Goal: Information Seeking & Learning: Find specific fact

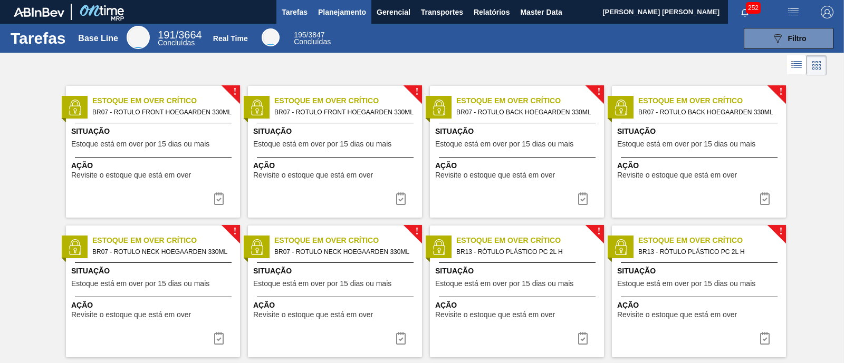
click at [347, 12] on span "Planejamento" at bounding box center [342, 12] width 48 height 13
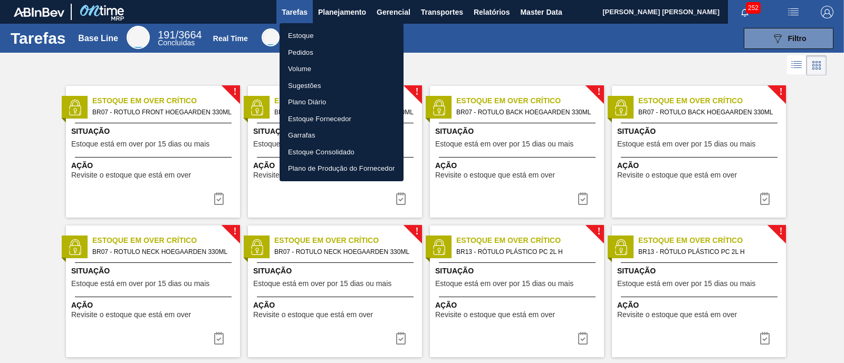
click at [324, 32] on li "Estoque" at bounding box center [342, 35] width 124 height 17
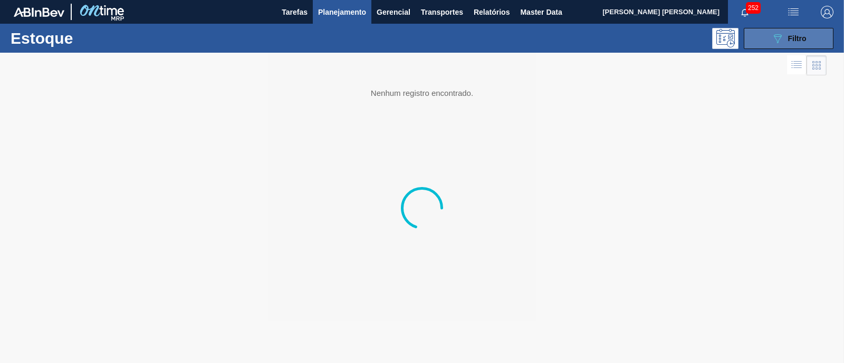
click at [817, 41] on button "089F7B8B-B2A5-4AFE-B5C0-19BA573D28AC Filtro" at bounding box center [789, 38] width 90 height 21
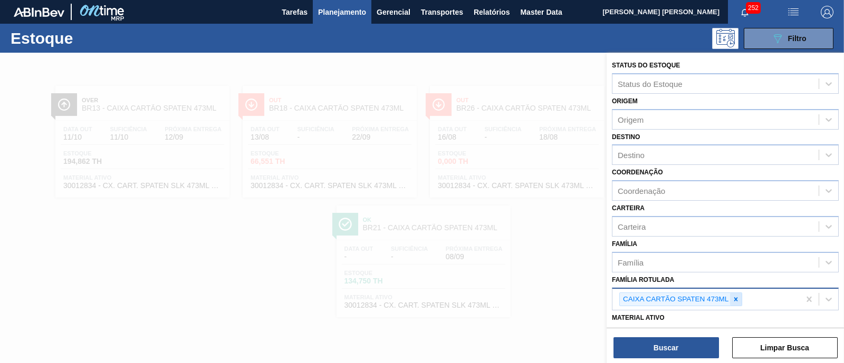
click at [733, 296] on icon at bounding box center [735, 299] width 7 height 7
type Rotulada "bud zero"
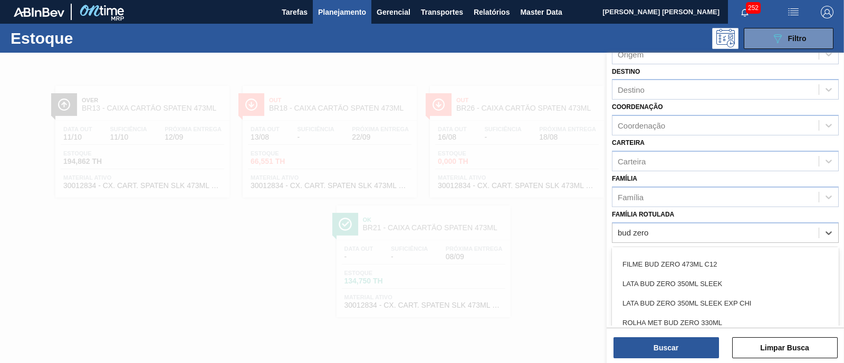
scroll to position [26, 0]
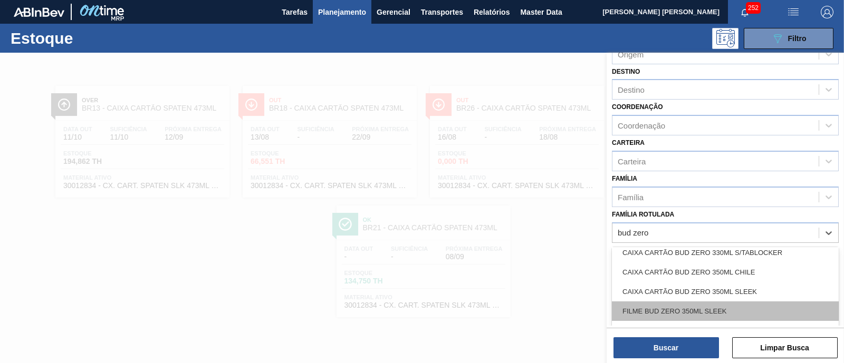
click at [738, 308] on div "FILME BUD ZERO 350ML SLEEK" at bounding box center [725, 312] width 227 height 20
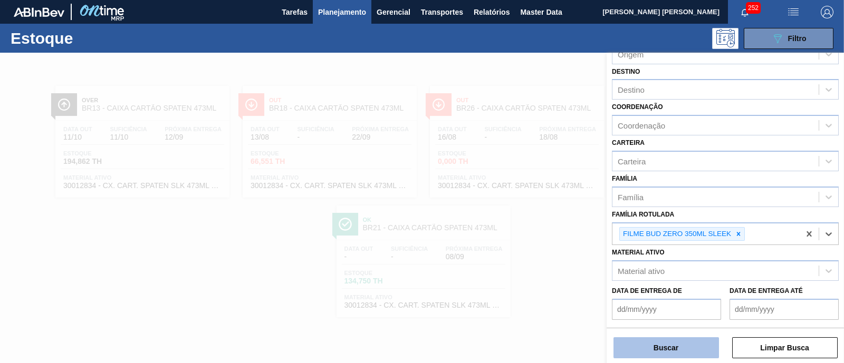
click at [684, 346] on button "Buscar" at bounding box center [665, 348] width 105 height 21
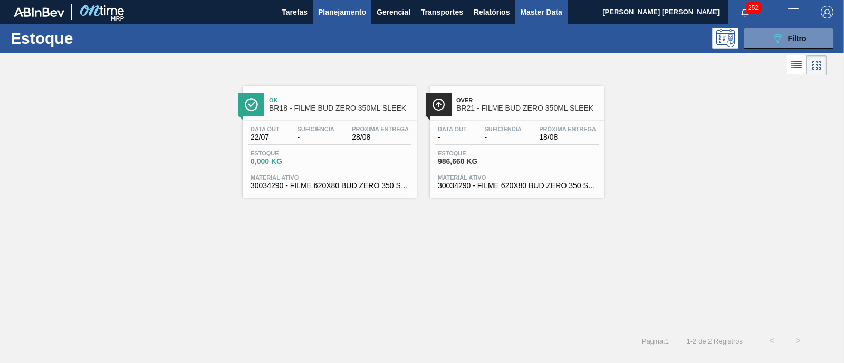
click at [556, 17] on span "Master Data" at bounding box center [541, 12] width 42 height 13
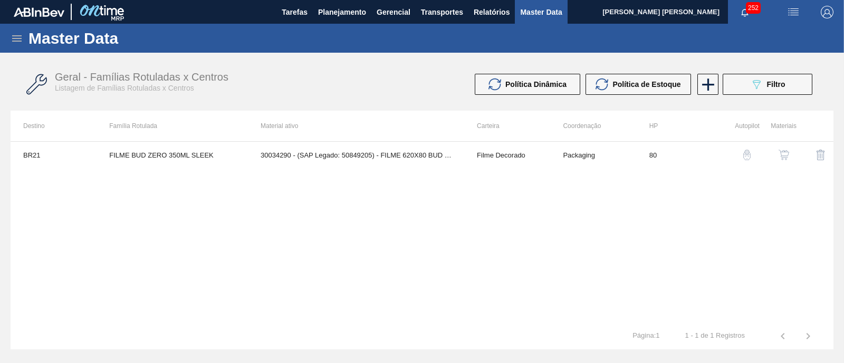
click at [16, 41] on icon at bounding box center [16, 38] width 9 height 6
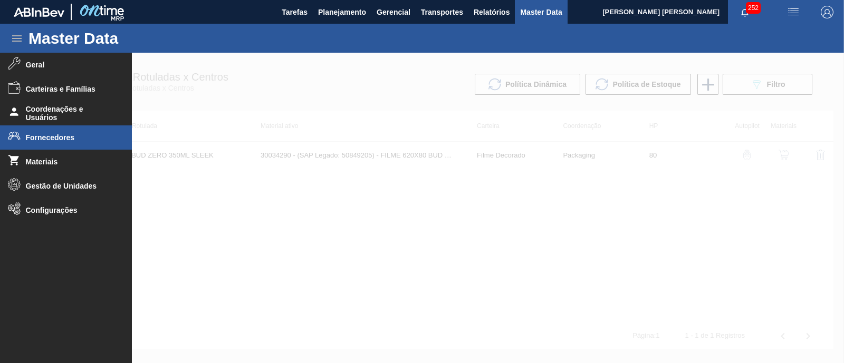
click at [79, 133] on span "Fornecedores" at bounding box center [69, 137] width 87 height 8
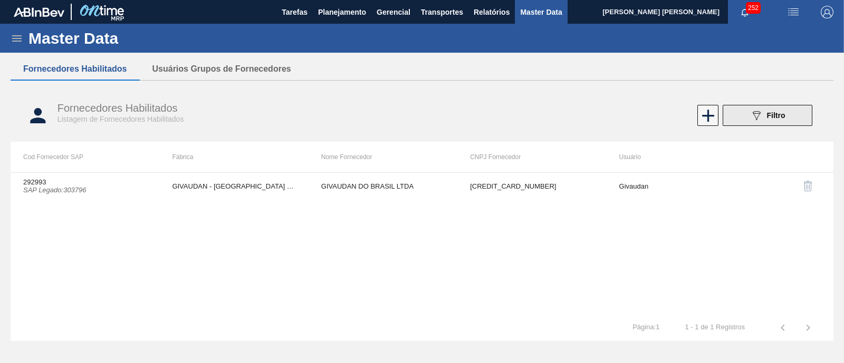
click at [745, 116] on button "089F7B8B-B2A5-4AFE-B5C0-19BA573D28AC Filtro" at bounding box center [768, 115] width 90 height 21
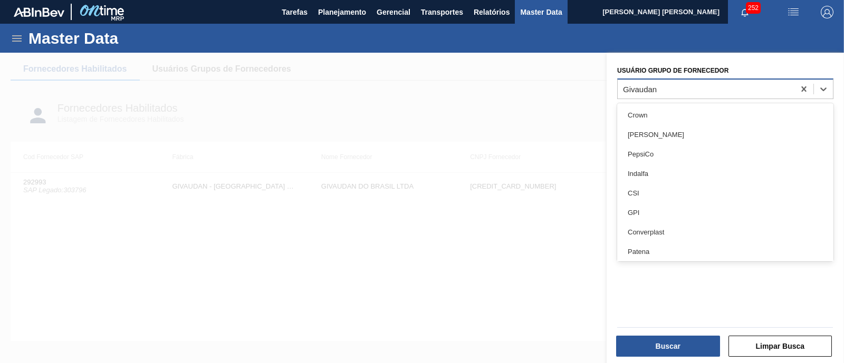
click at [688, 90] on div "Givaudan" at bounding box center [706, 88] width 177 height 15
click at [801, 87] on icon at bounding box center [803, 89] width 5 height 5
click at [746, 86] on div at bounding box center [706, 88] width 177 height 15
type Fornecedor "valfilm"
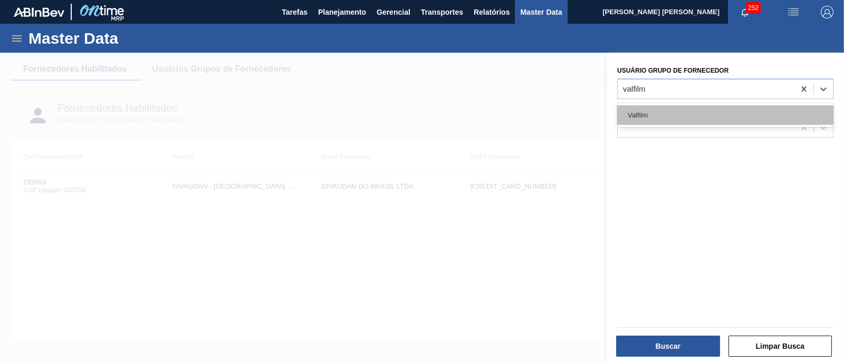
click at [719, 113] on div "Valfilm" at bounding box center [725, 115] width 216 height 20
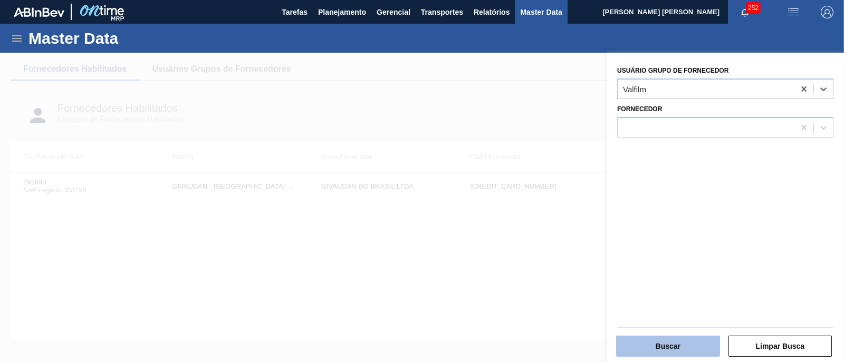
click at [684, 339] on button "Buscar" at bounding box center [668, 346] width 104 height 21
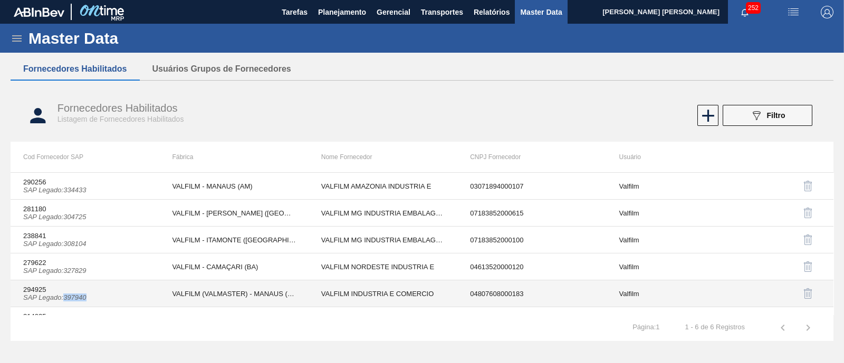
drag, startPoint x: 88, startPoint y: 297, endPoint x: 66, endPoint y: 297, distance: 21.6
click at [66, 297] on td "294925 SAP Legado : 397940" at bounding box center [85, 294] width 149 height 27
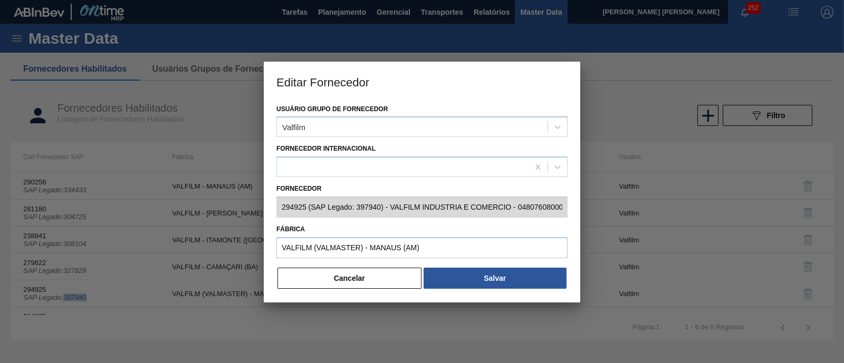
copy icon "397940"
click at [327, 273] on button "Cancelar" at bounding box center [349, 278] width 144 height 21
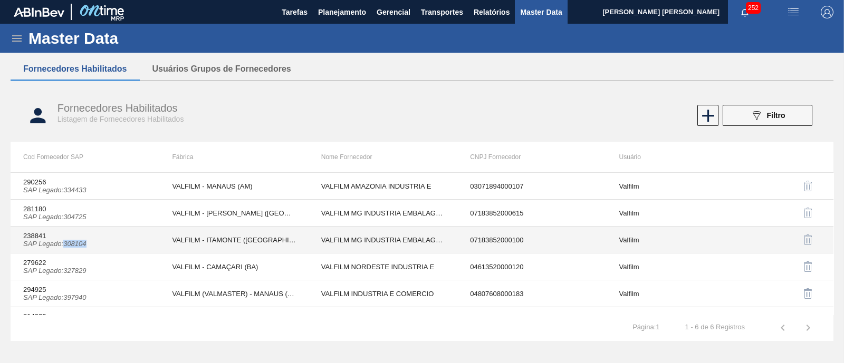
drag, startPoint x: 92, startPoint y: 243, endPoint x: 66, endPoint y: 246, distance: 25.5
click at [66, 246] on td "238841 SAP Legado : 308104" at bounding box center [85, 240] width 149 height 27
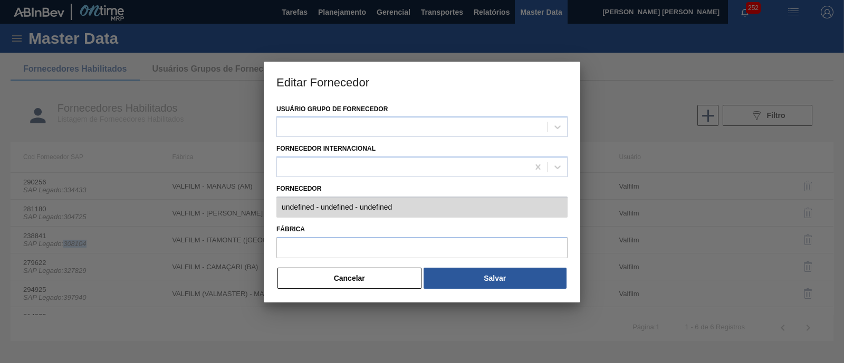
type input "238841 (SAP Legado: 308104) - VALFILM MG INDUSTRIA EMBALAGENS - 07183852000100"
type input "VALFILM - ITAMONTE (MG)"
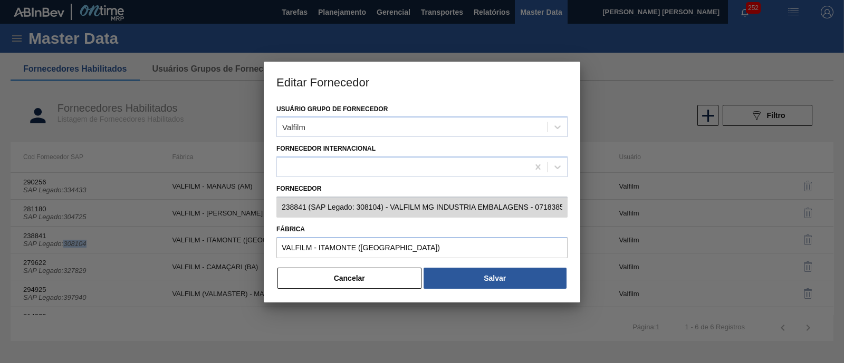
copy icon "308104"
click at [322, 274] on button "Cancelar" at bounding box center [349, 278] width 144 height 21
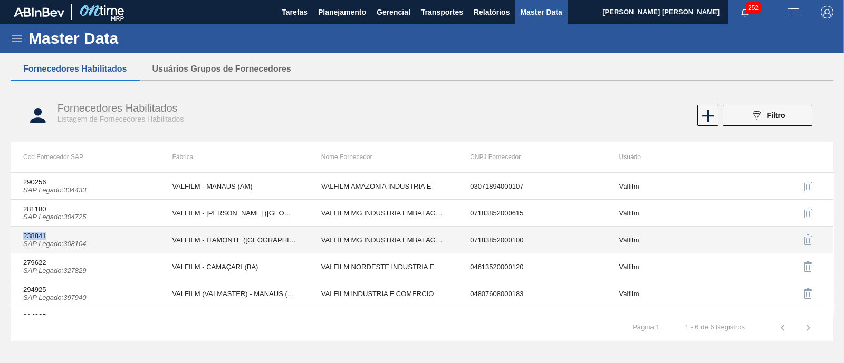
drag, startPoint x: 23, startPoint y: 234, endPoint x: 46, endPoint y: 234, distance: 23.7
click at [46, 234] on td "238841 SAP Legado : 308104" at bounding box center [85, 240] width 149 height 27
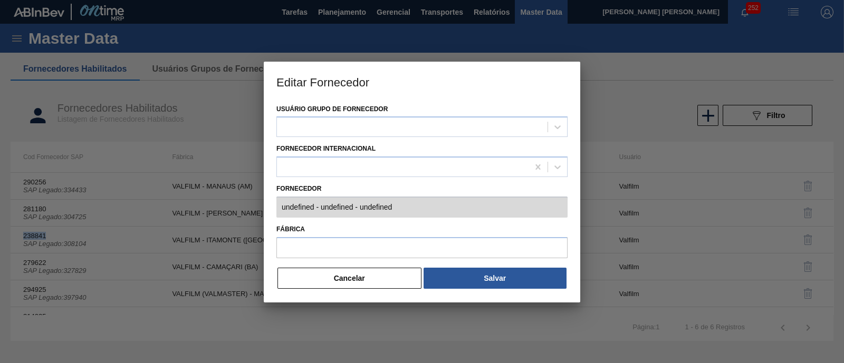
type input "238841 (SAP Legado: 308104) - VALFILM MG INDUSTRIA EMBALAGENS - 07183852000100"
type input "VALFILM - ITAMONTE (MG)"
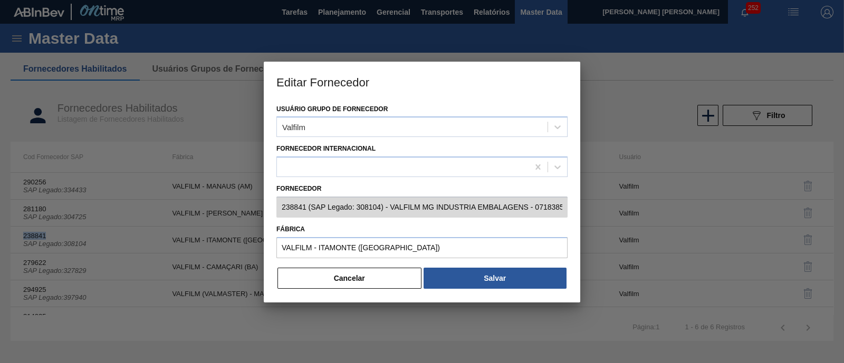
copy td "238841"
click at [349, 278] on button "Cancelar" at bounding box center [349, 278] width 144 height 21
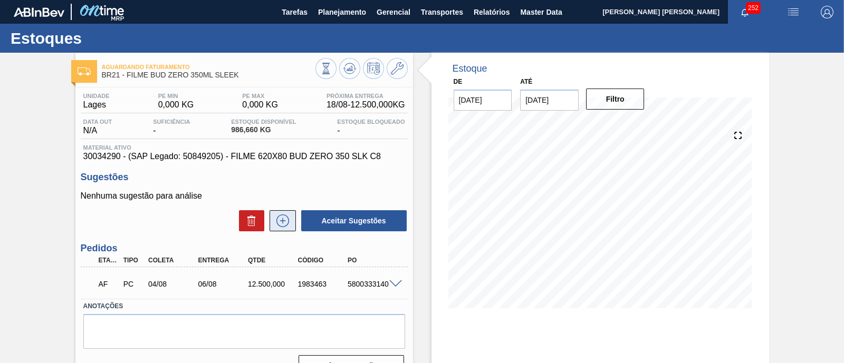
click at [280, 226] on icon at bounding box center [282, 221] width 17 height 13
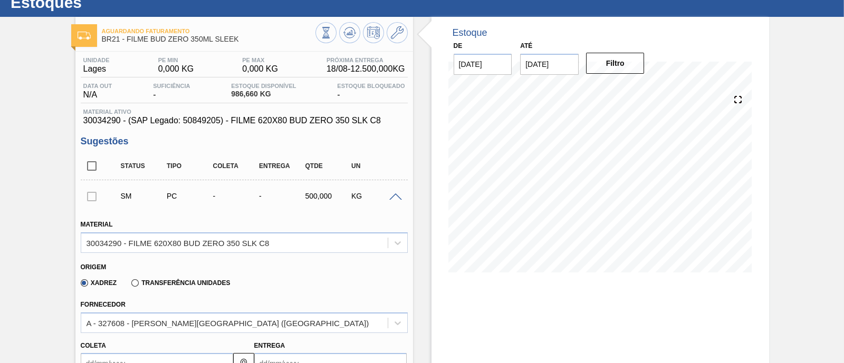
scroll to position [65, 0]
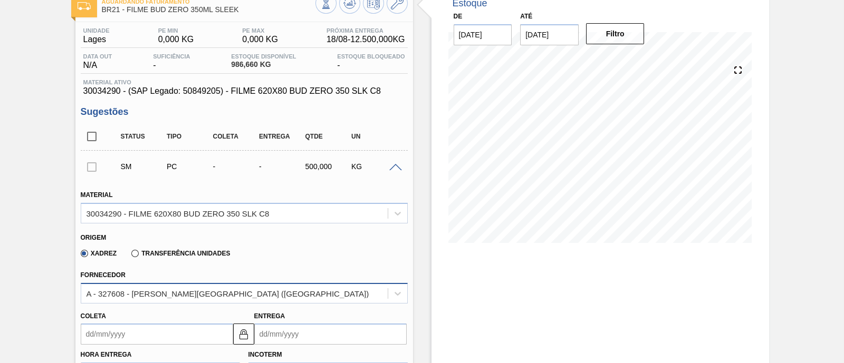
click at [174, 289] on div "A - 327608 - [PERSON_NAME][GEOGRAPHIC_DATA] ([GEOGRAPHIC_DATA])" at bounding box center [234, 293] width 306 height 15
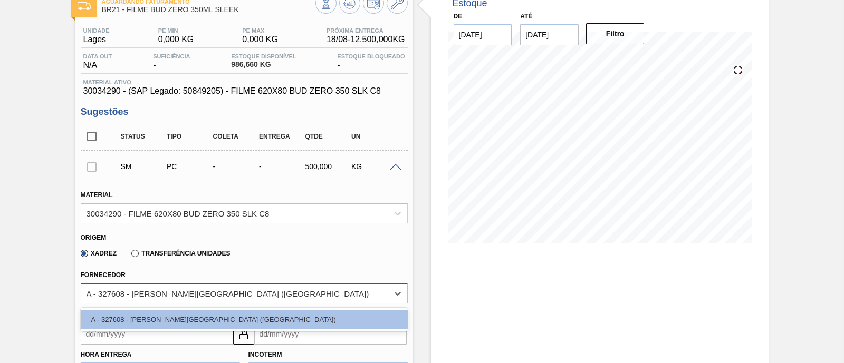
click at [174, 289] on div "A - 327608 - [PERSON_NAME][GEOGRAPHIC_DATA] ([GEOGRAPHIC_DATA])" at bounding box center [234, 293] width 306 height 15
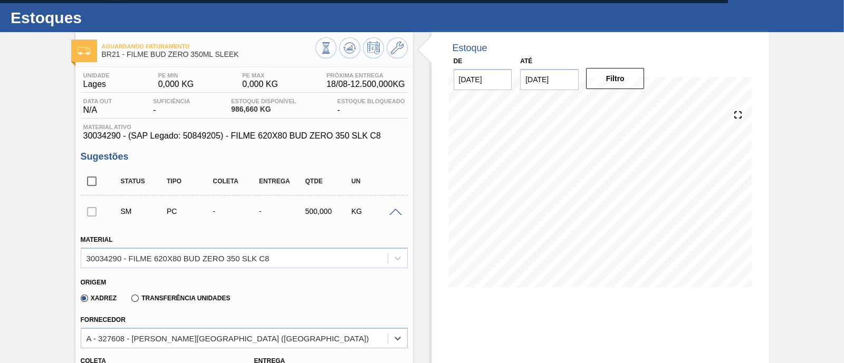
scroll to position [0, 0]
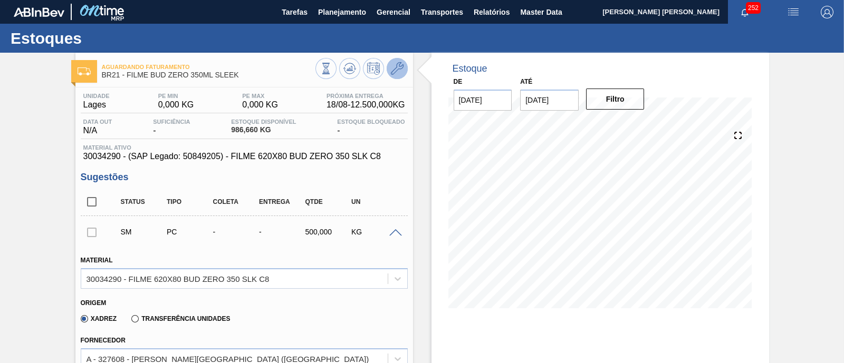
click at [399, 74] on icon at bounding box center [397, 68] width 13 height 13
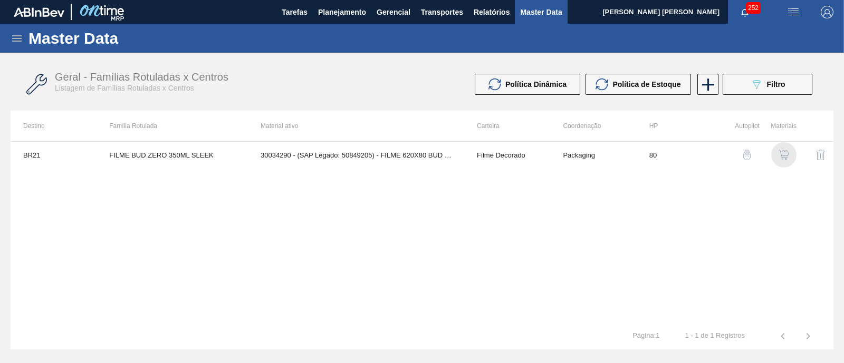
click at [783, 152] on img "button" at bounding box center [784, 155] width 11 height 11
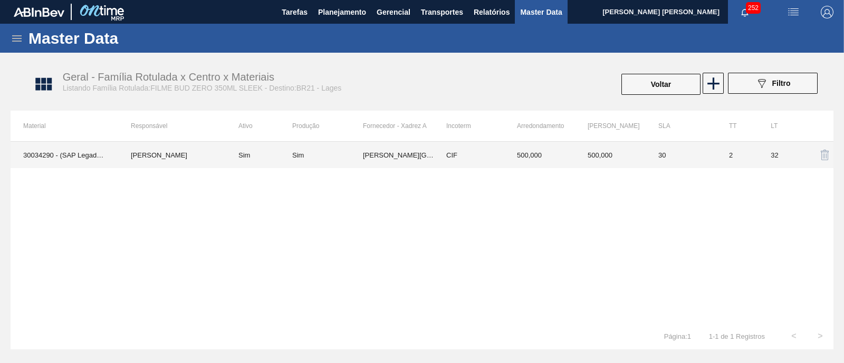
click at [380, 155] on td "[PERSON_NAME][GEOGRAPHIC_DATA] ([GEOGRAPHIC_DATA])" at bounding box center [398, 155] width 71 height 26
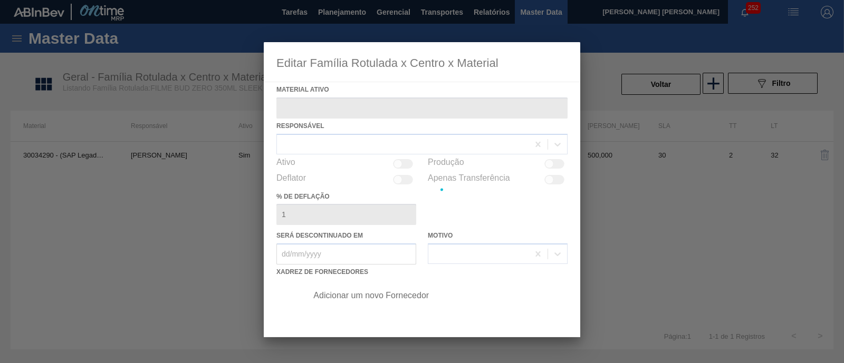
type ativo "30034290 - (SAP Legado: 50849205) - FILME 620X80 BUD ZERO 350 SLK C8"
checkbox input "true"
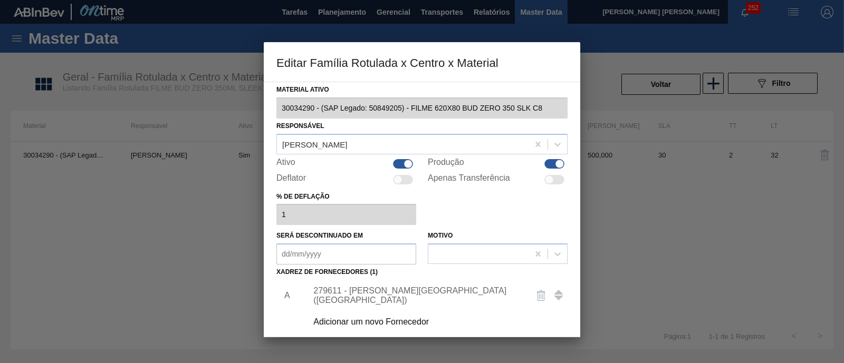
scroll to position [111, 0]
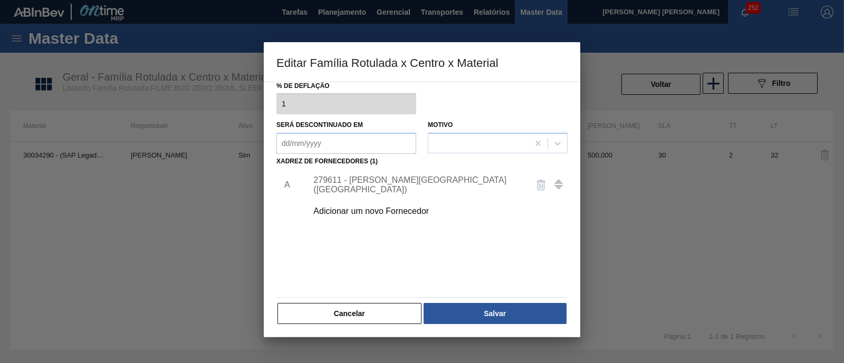
click at [398, 207] on div "Adicionar um novo Fornecedor" at bounding box center [416, 211] width 207 height 9
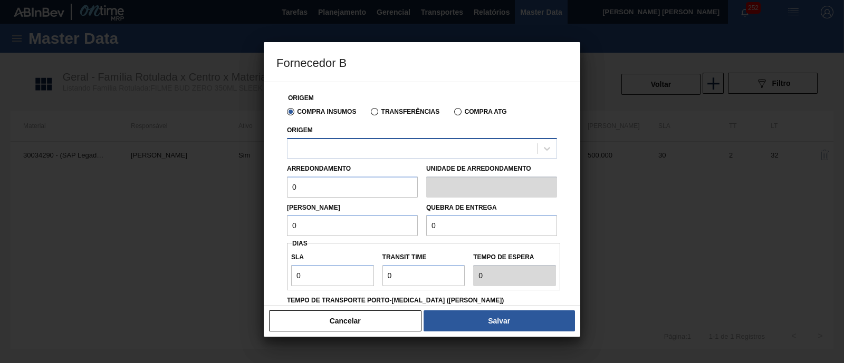
click at [373, 145] on div at bounding box center [411, 148] width 249 height 15
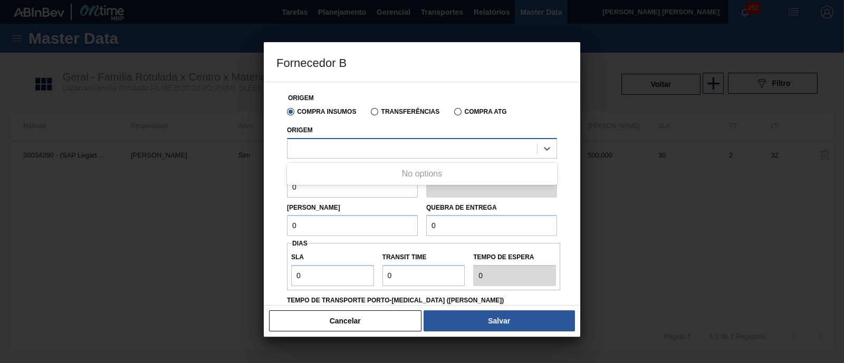
click at [373, 145] on div at bounding box center [411, 148] width 249 height 15
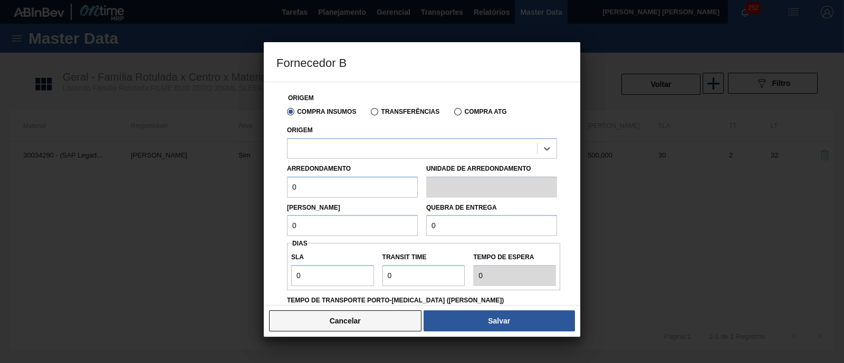
click at [367, 324] on button "Cancelar" at bounding box center [345, 321] width 152 height 21
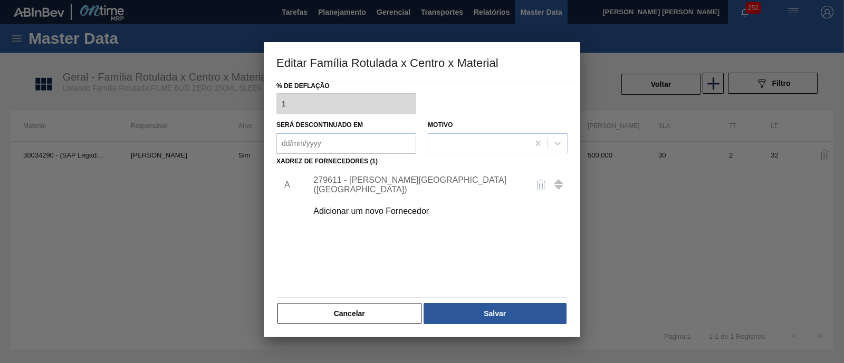
scroll to position [0, 0]
